Goal: Task Accomplishment & Management: Manage account settings

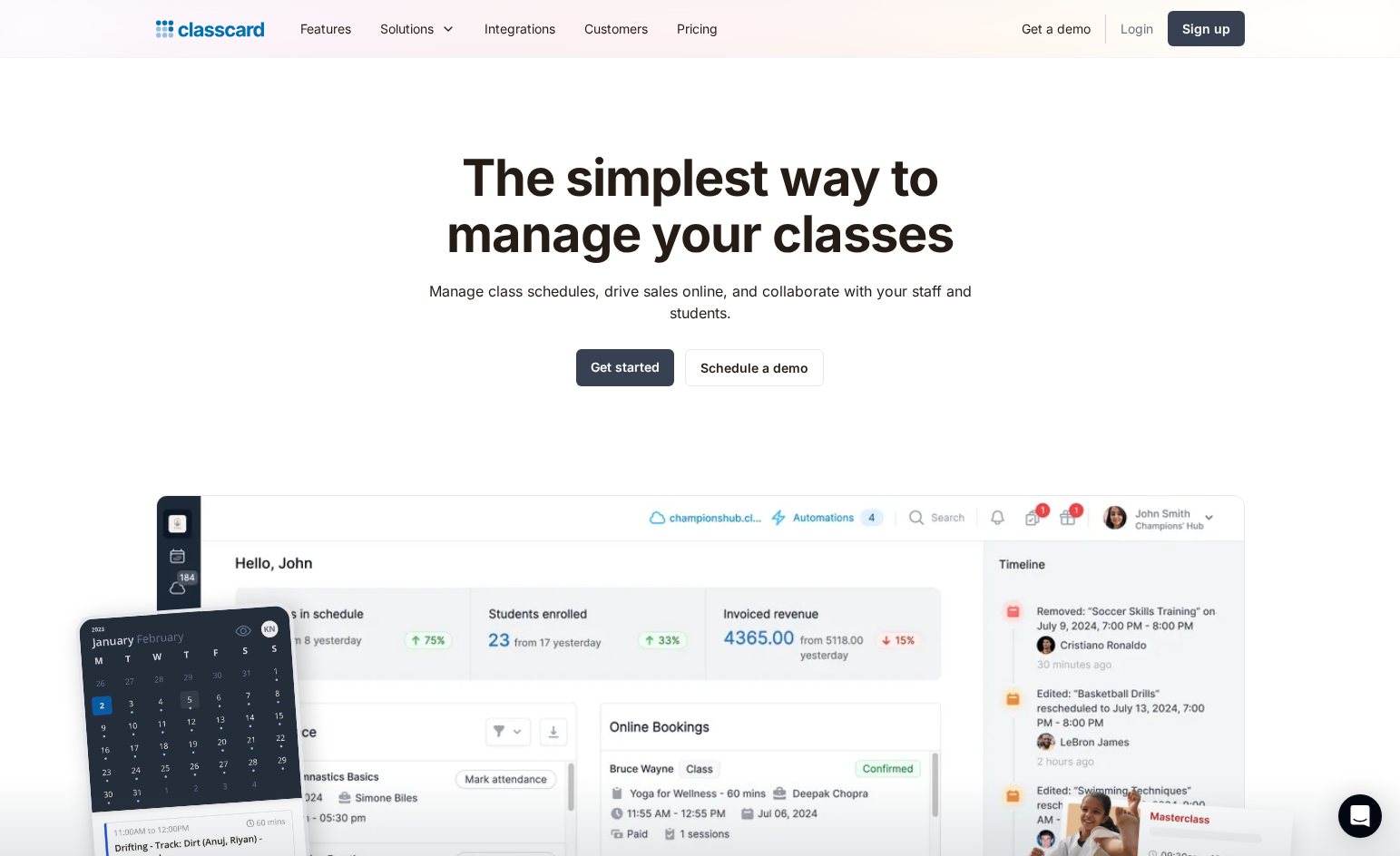
click at [1141, 27] on link "Login" at bounding box center [1137, 28] width 61 height 41
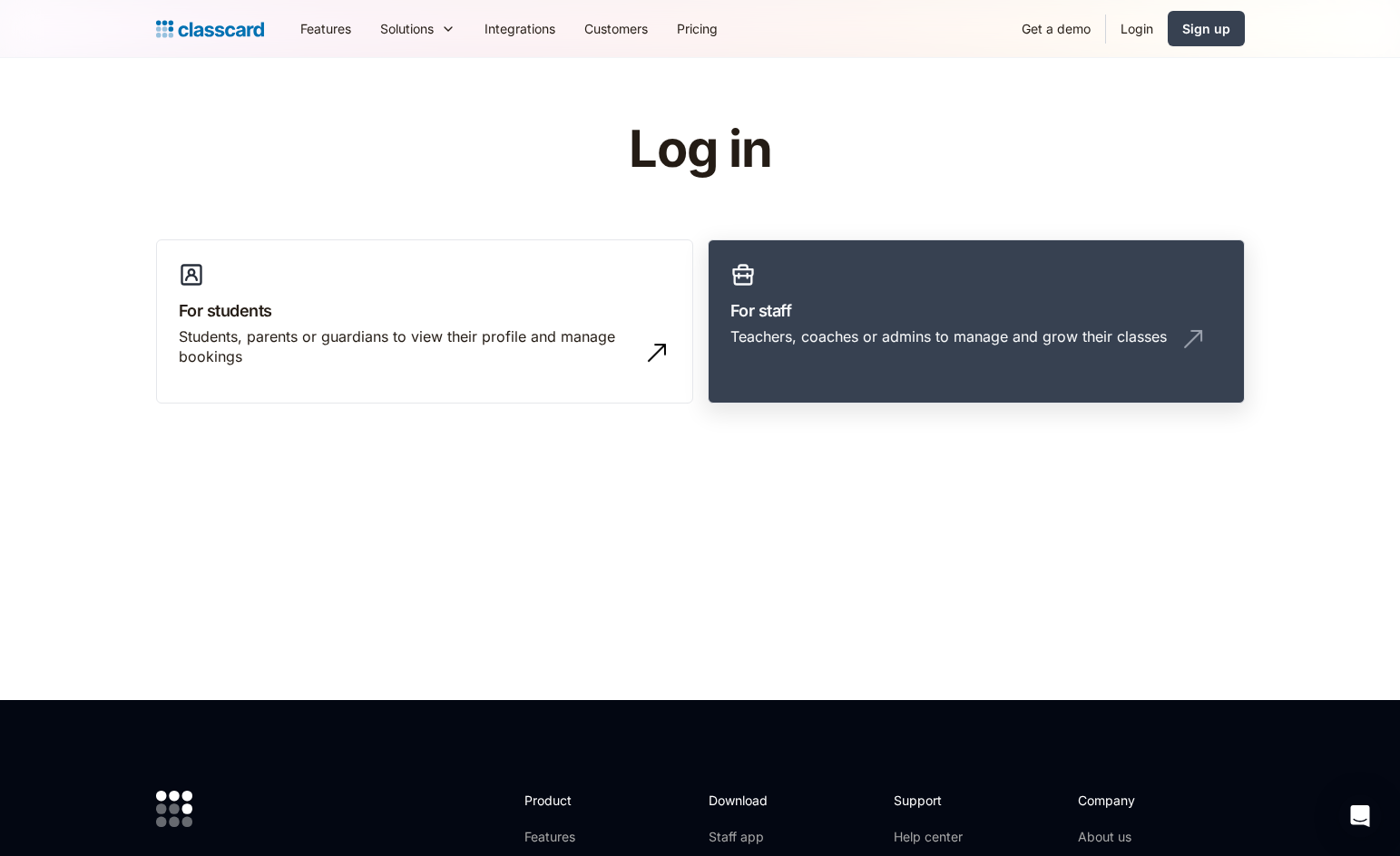
click at [810, 324] on link "For staff Teachers, coaches or admins to manage and grow their classes" at bounding box center [976, 322] width 537 height 165
